Goal: Information Seeking & Learning: Check status

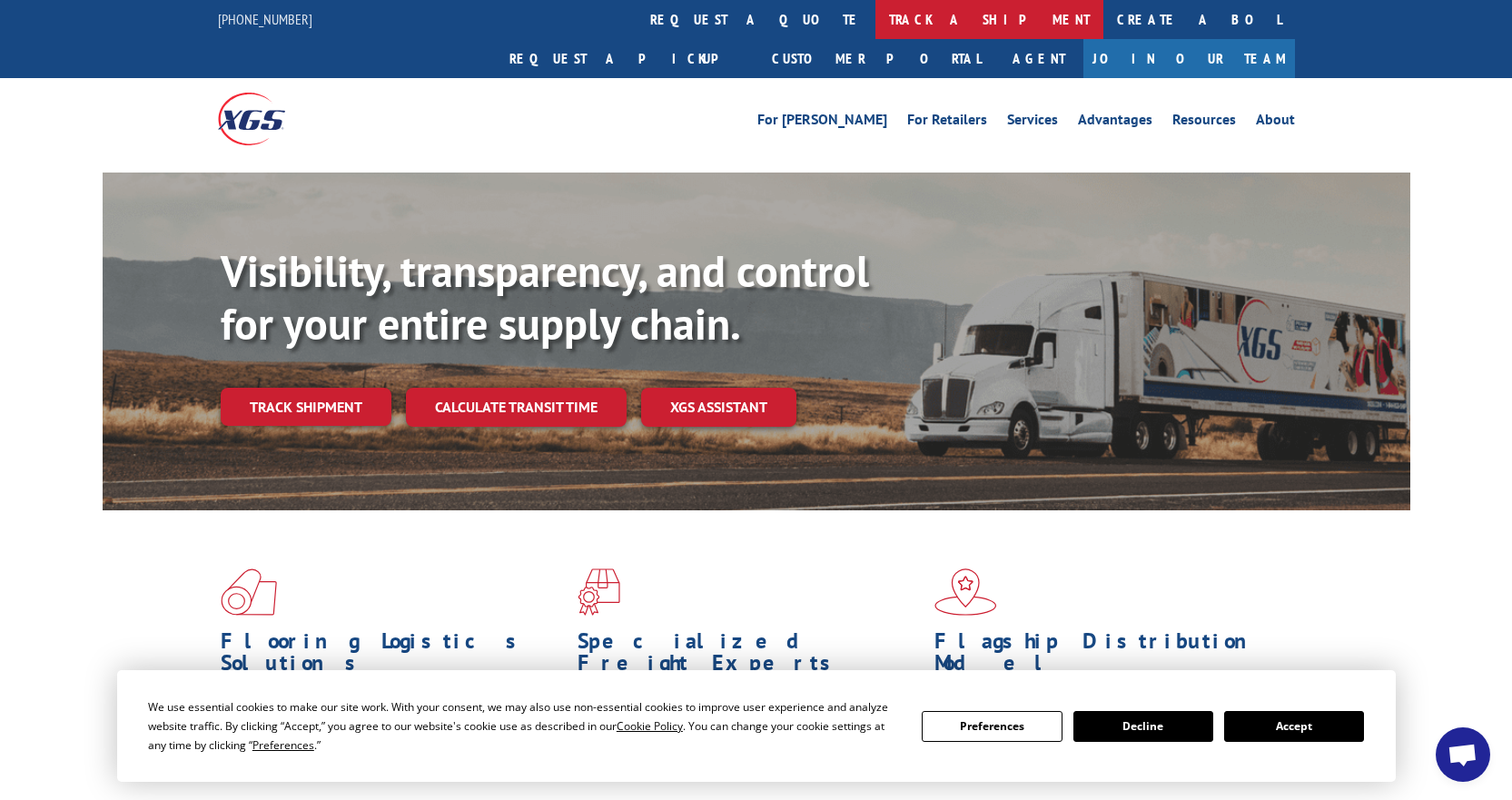
click at [875, 19] on link "track a shipment" at bounding box center [989, 19] width 228 height 39
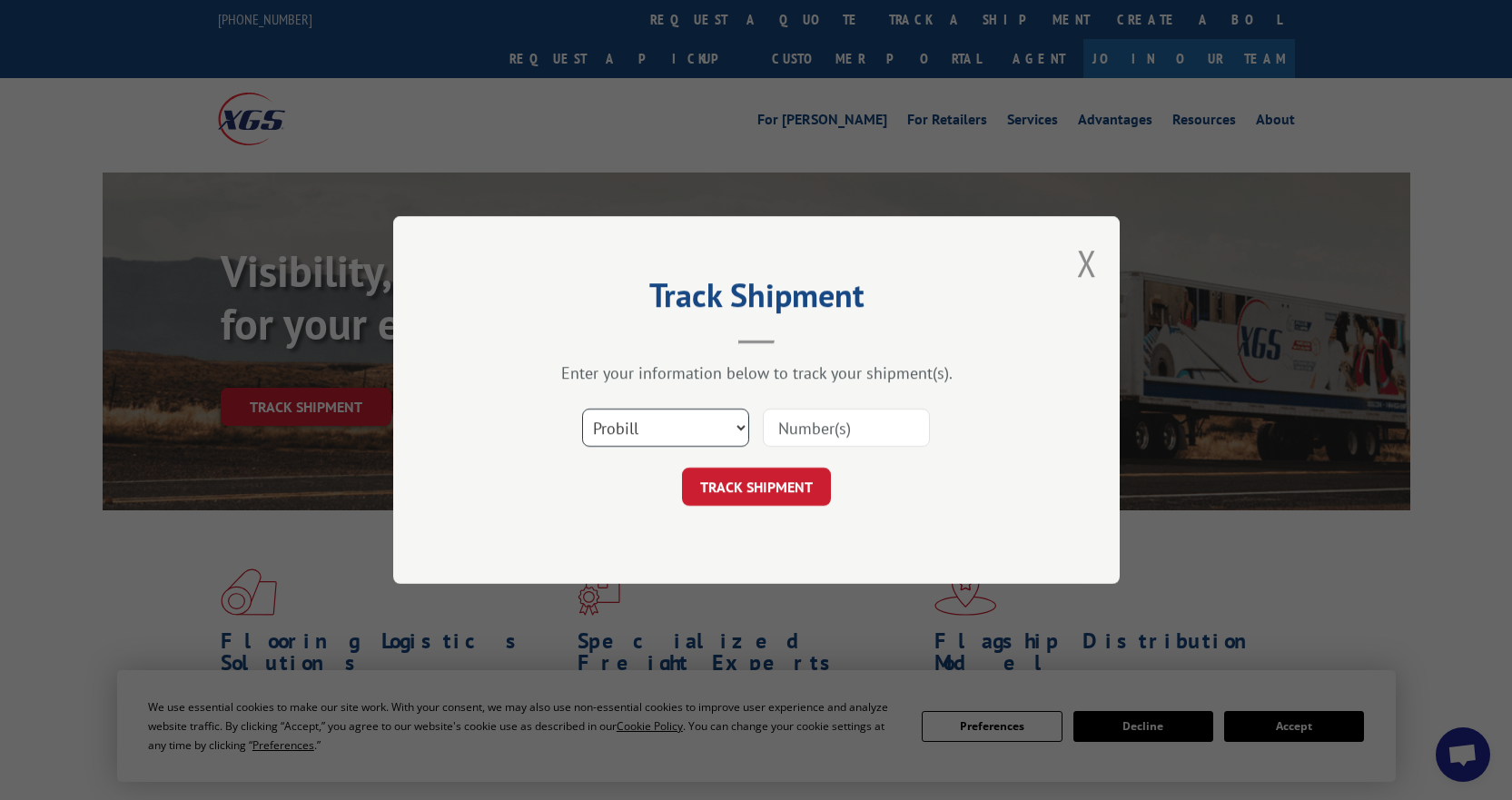
click at [685, 432] on select "Select category... Probill BOL PO" at bounding box center [665, 428] width 167 height 38
select select "bol"
click at [582, 409] on select "Select category... Probill BOL PO" at bounding box center [665, 428] width 167 height 38
click at [799, 430] on input at bounding box center [846, 428] width 167 height 38
paste input "6021168"
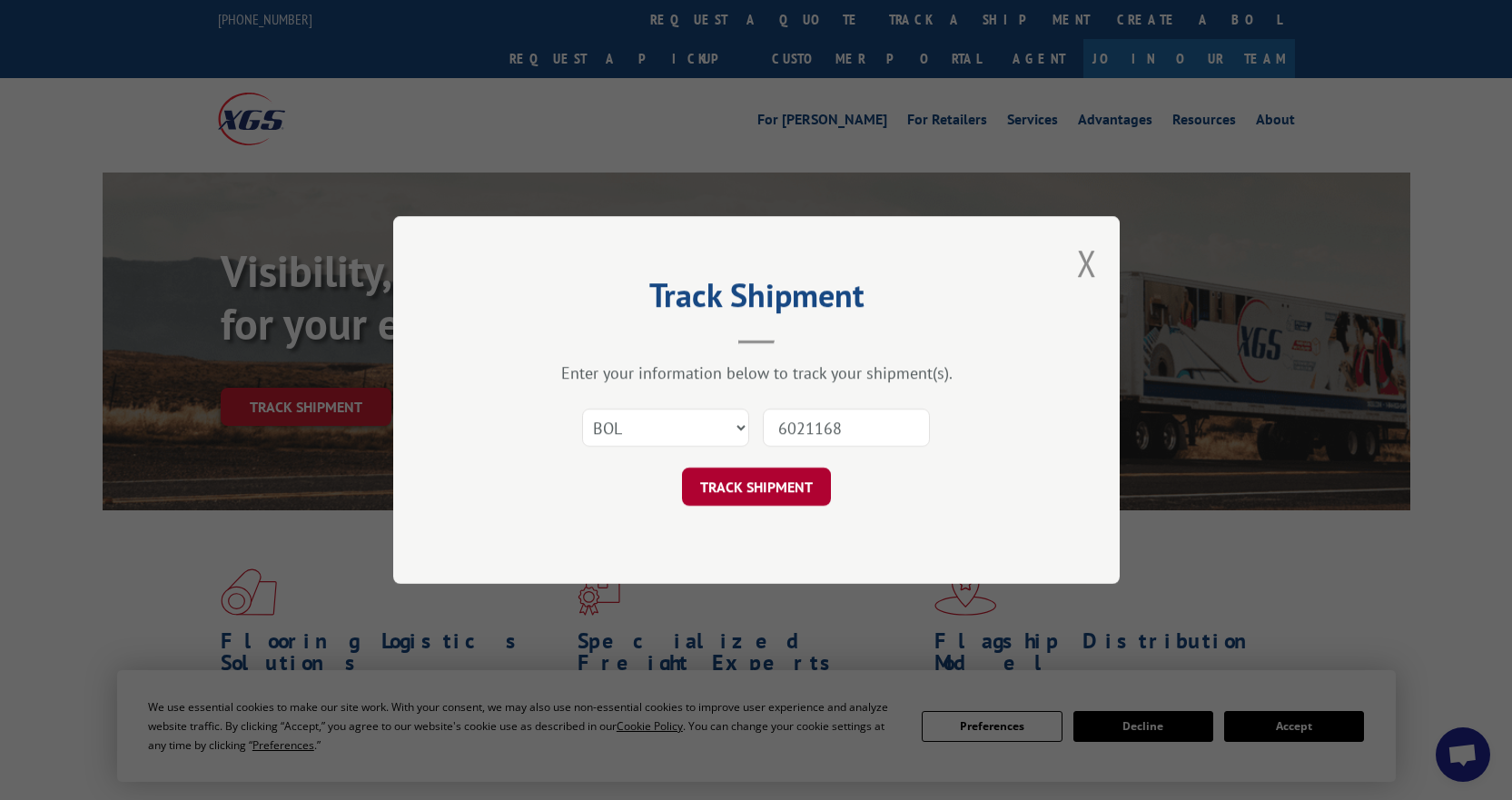
type input "6021168"
click at [787, 488] on button "TRACK SHIPMENT" at bounding box center [756, 487] width 149 height 38
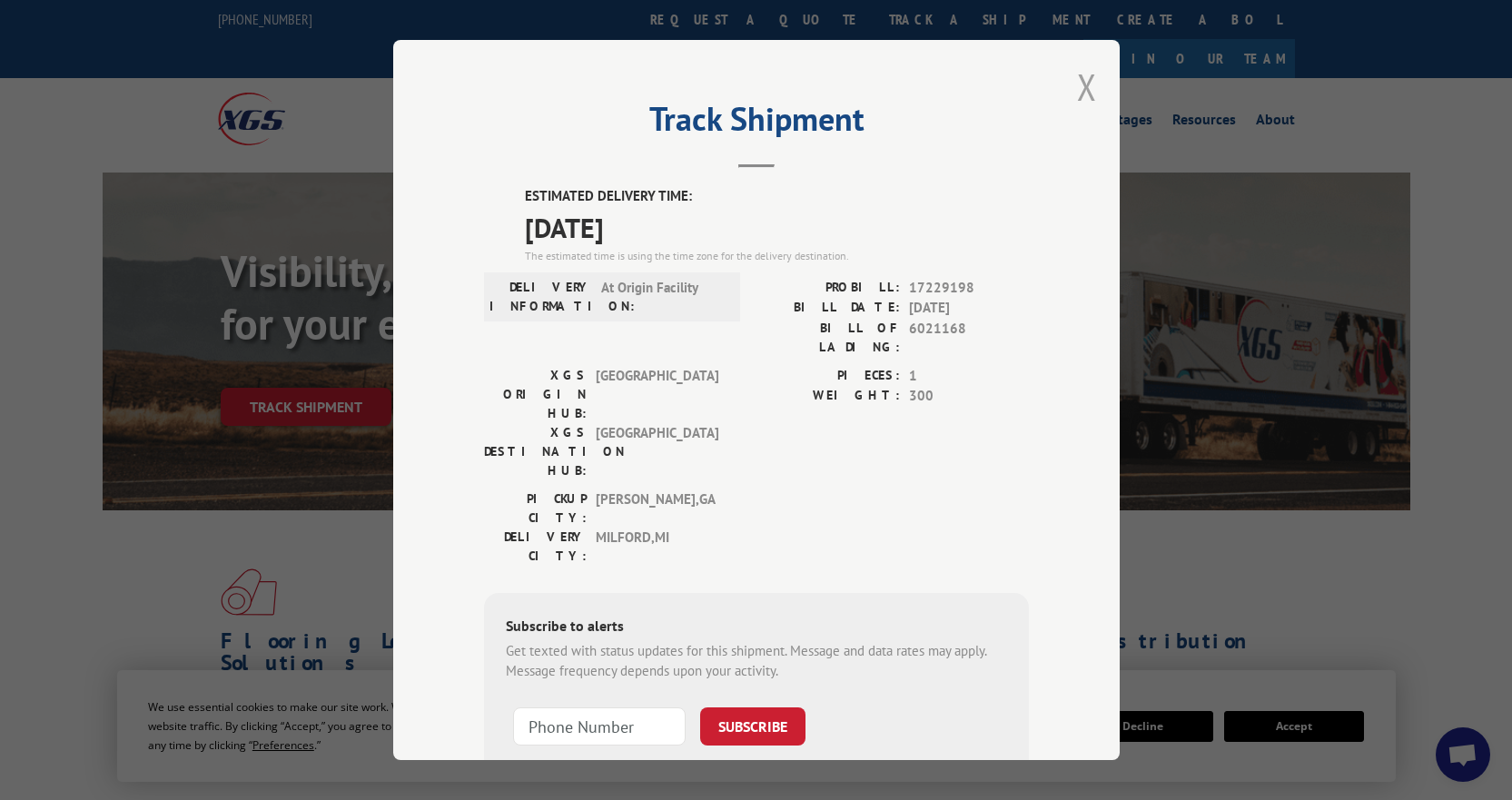
click at [1079, 82] on button "Close modal" at bounding box center [1086, 87] width 20 height 48
